Goal: Navigation & Orientation: Understand site structure

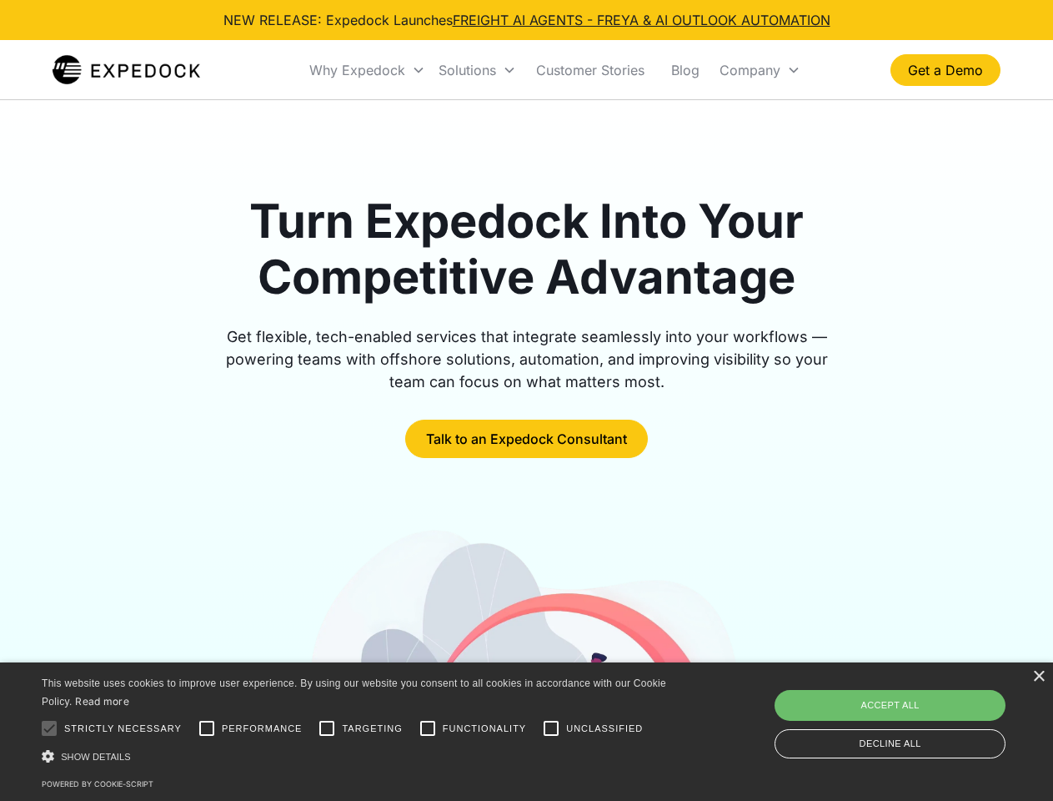
click at [368, 70] on div "Why Expedock" at bounding box center [357, 70] width 96 height 17
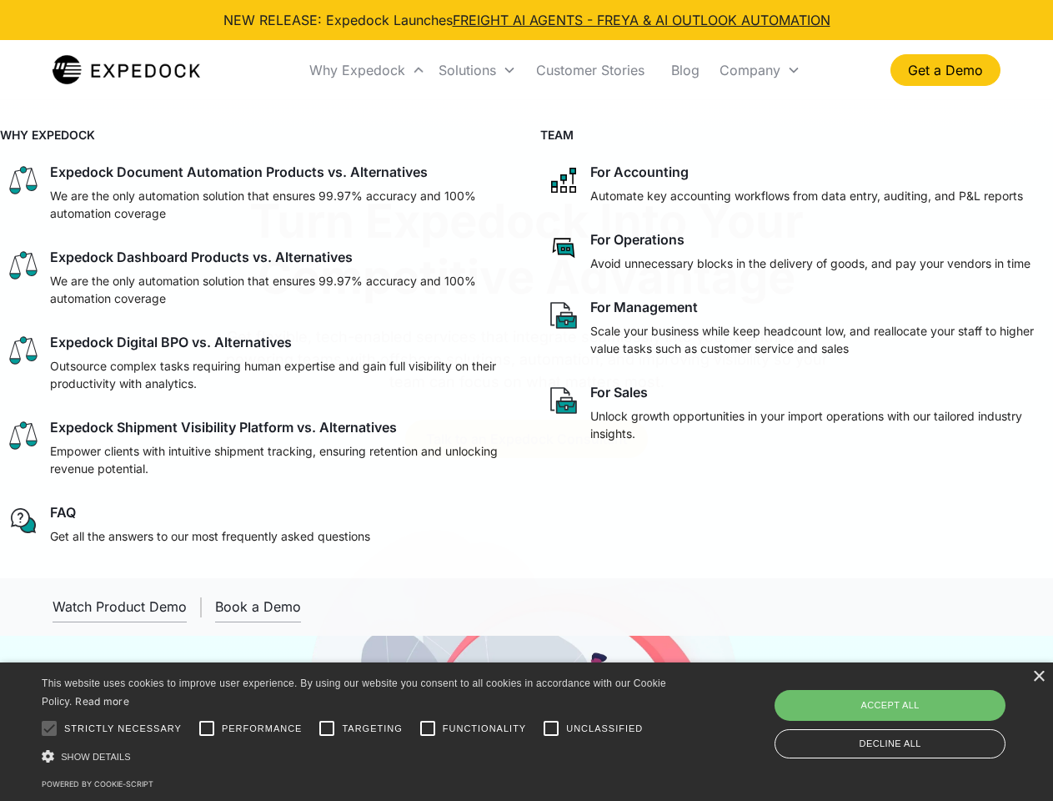
click at [477, 70] on div "Solutions" at bounding box center [468, 70] width 58 height 17
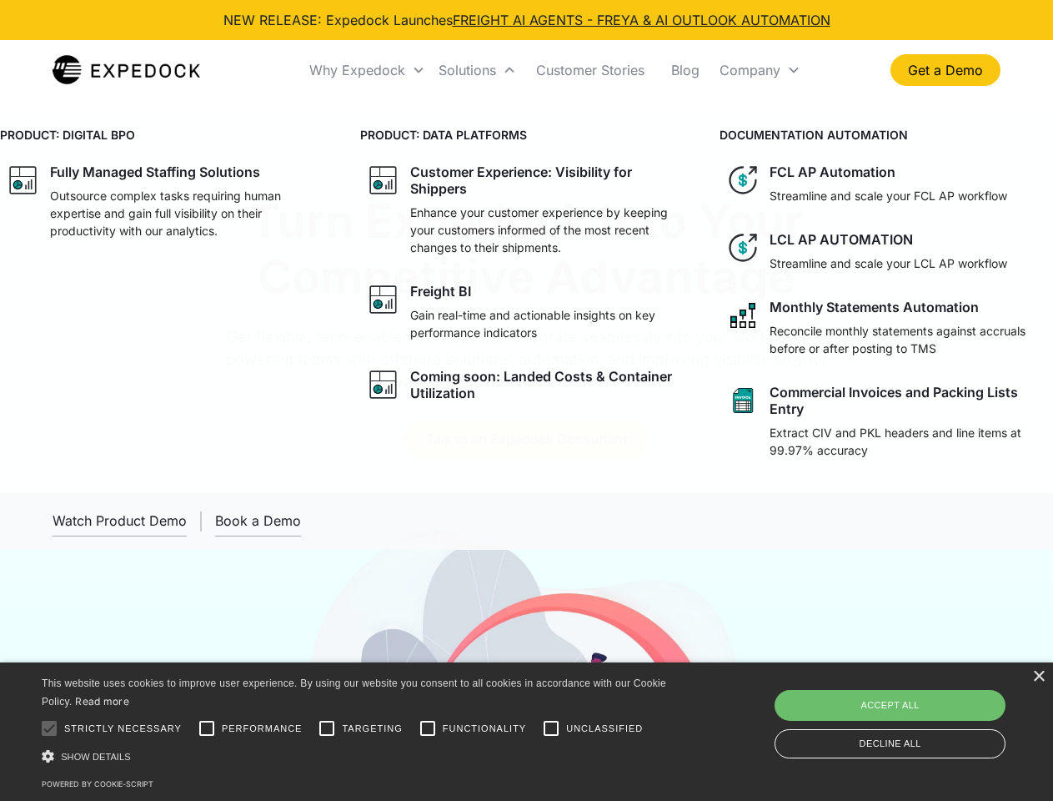
click at [760, 70] on div "Company" at bounding box center [750, 70] width 61 height 17
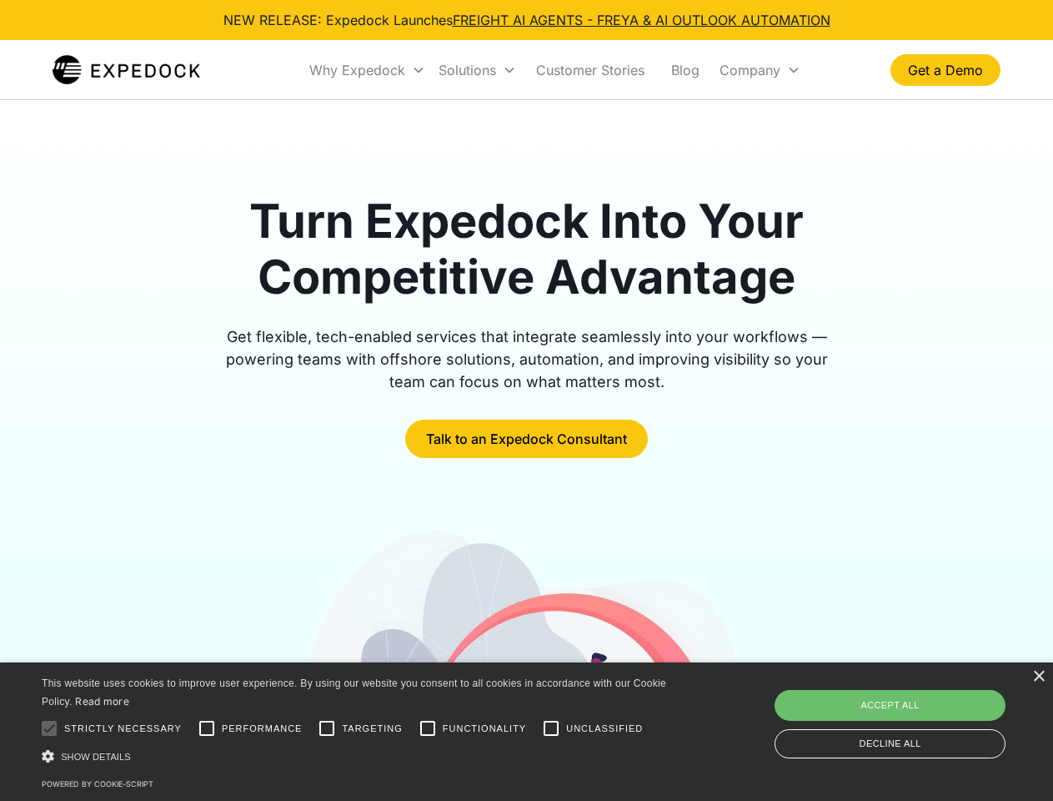
click at [49, 728] on div at bounding box center [49, 727] width 33 height 33
click at [207, 728] on input "Performance" at bounding box center [206, 727] width 33 height 33
checkbox input "true"
click at [327, 728] on input "Targeting" at bounding box center [326, 727] width 33 height 33
checkbox input "true"
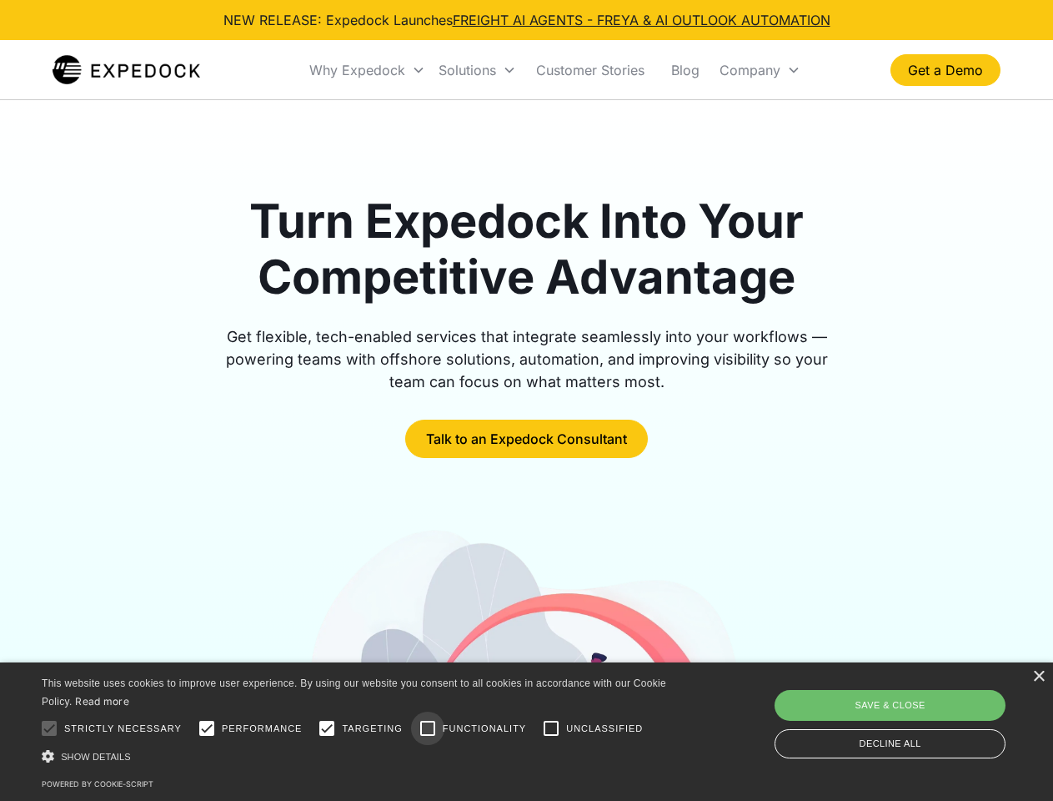
click at [428, 728] on input "Functionality" at bounding box center [427, 727] width 33 height 33
checkbox input "true"
click at [551, 728] on input "Unclassified" at bounding box center [551, 727] width 33 height 33
checkbox input "true"
click at [357, 756] on div "Show details Hide details" at bounding box center [357, 756] width 631 height 18
